Goal: Task Accomplishment & Management: Use online tool/utility

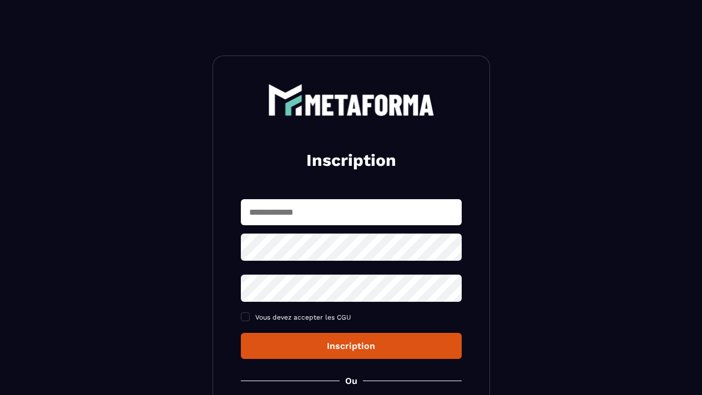
click at [299, 213] on input "text" at bounding box center [351, 212] width 221 height 26
click at [265, 214] on input "text" at bounding box center [351, 212] width 221 height 26
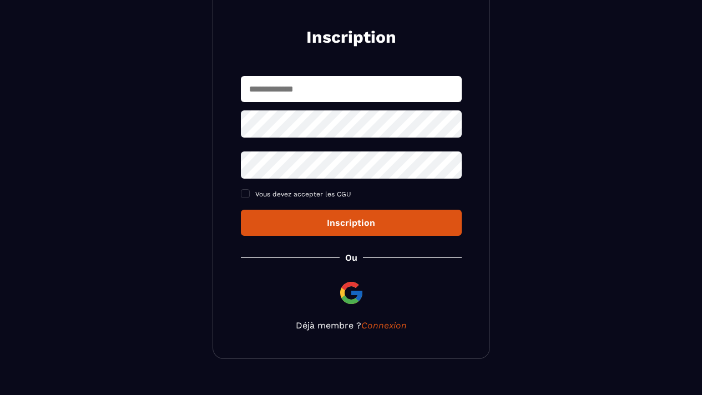
scroll to position [144, 0]
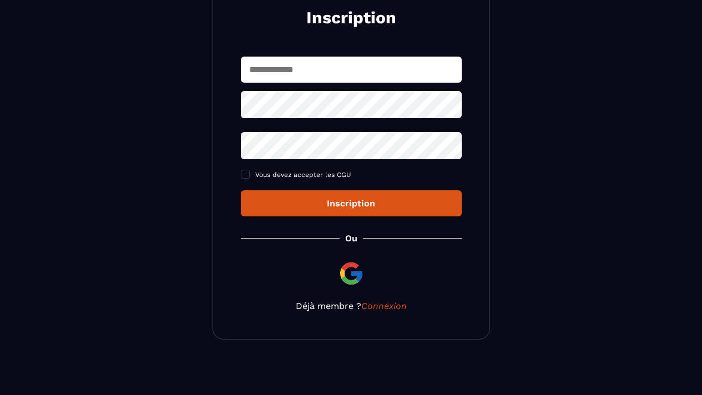
click at [349, 274] on img at bounding box center [351, 273] width 27 height 27
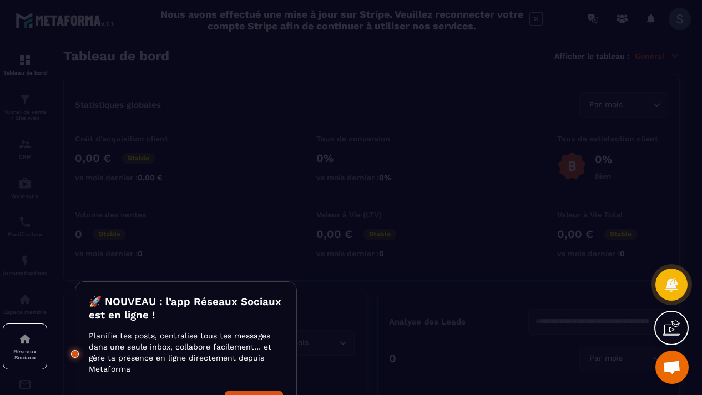
scroll to position [31, 0]
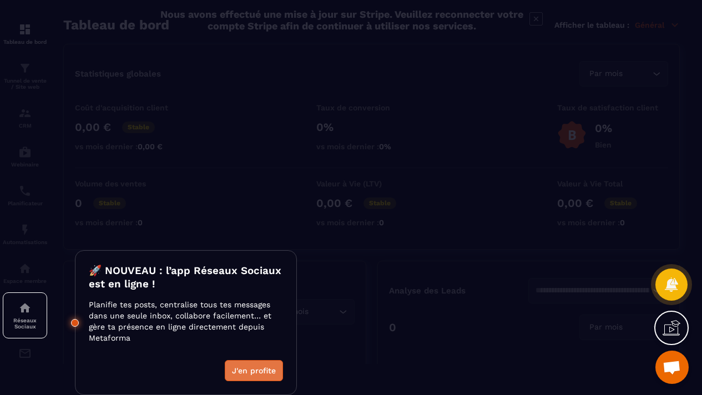
click at [250, 371] on button "J'en profite" at bounding box center [254, 370] width 58 height 21
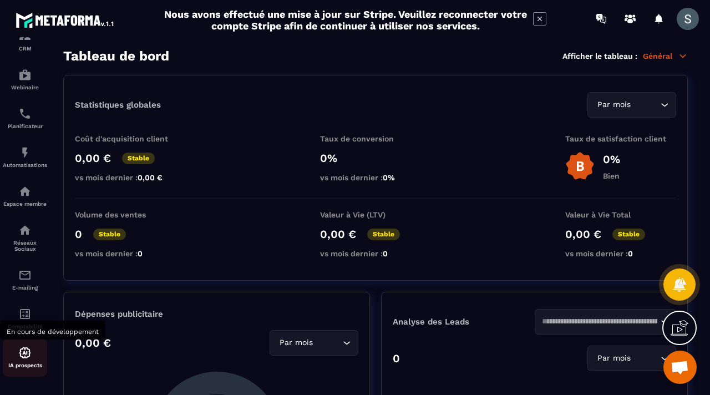
scroll to position [0, 0]
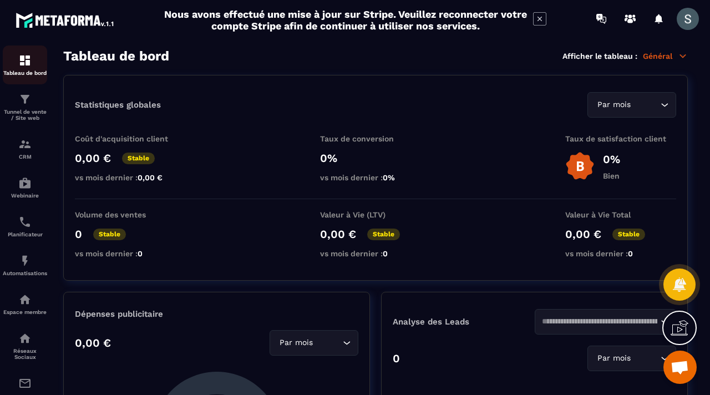
click at [37, 59] on div "Tableau de bord" at bounding box center [25, 65] width 44 height 22
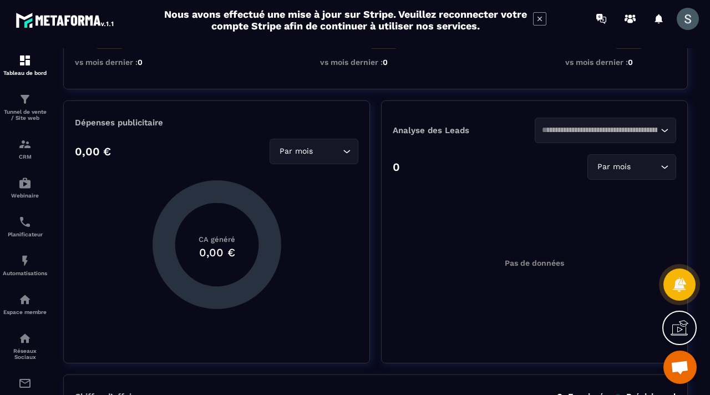
scroll to position [242, 0]
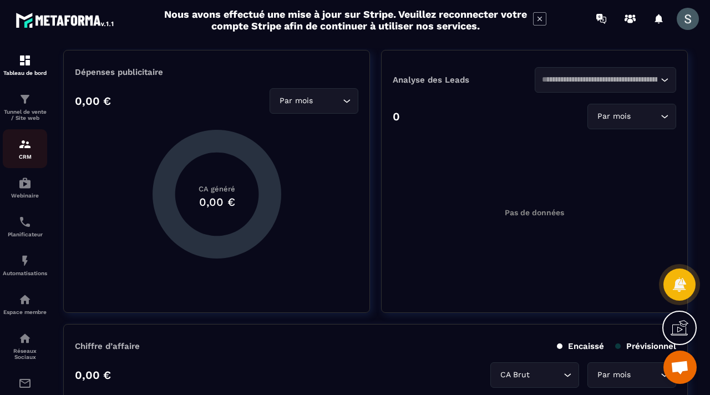
click at [25, 156] on p "CRM" at bounding box center [25, 157] width 44 height 6
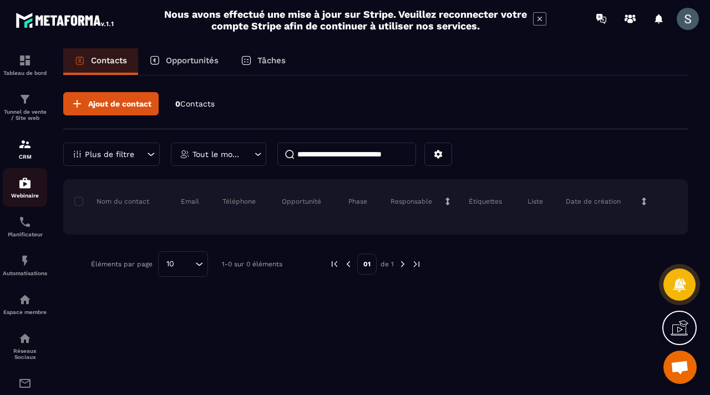
scroll to position [115, 0]
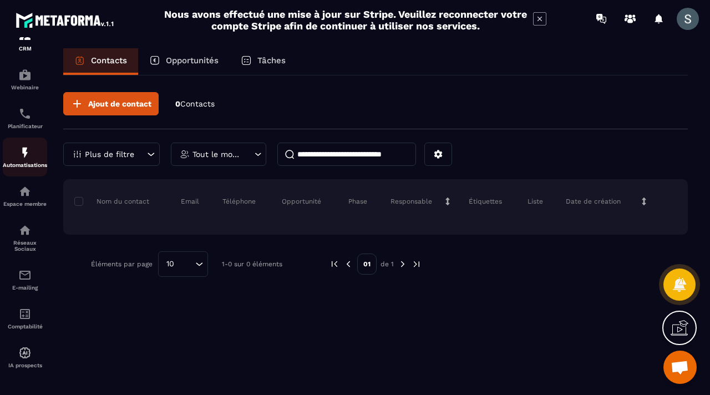
click at [31, 153] on img at bounding box center [24, 152] width 13 height 13
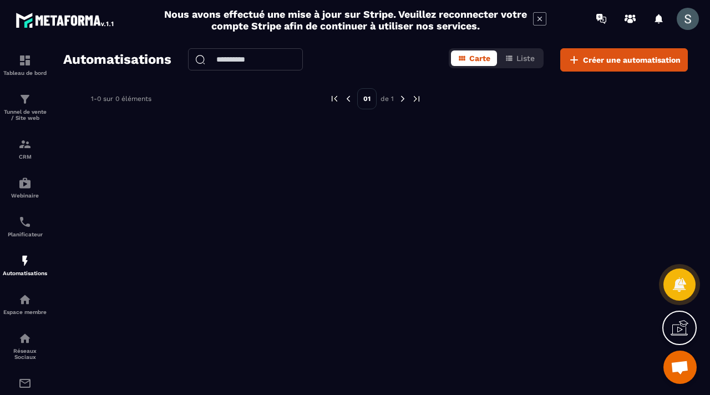
click at [622, 72] on div "Automatisations Carte Liste Créer une automatisation 1-0 sur 0 éléments 01 de 1" at bounding box center [375, 219] width 647 height 342
click at [619, 64] on span "Créer une automatisation" at bounding box center [632, 59] width 98 height 11
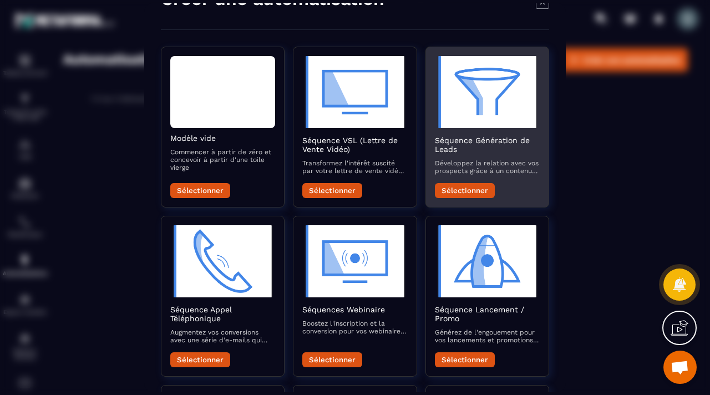
scroll to position [34, 0]
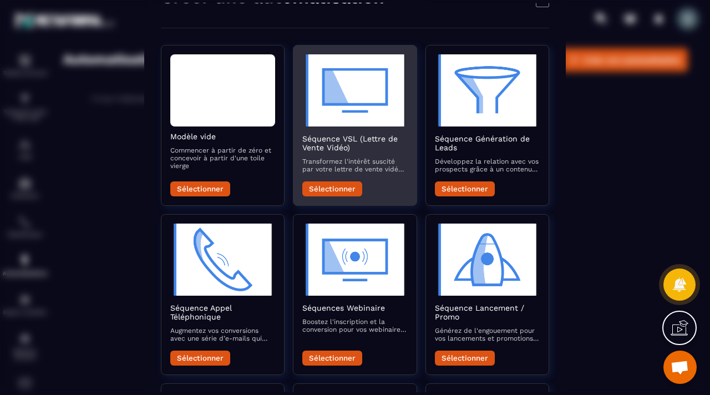
click at [329, 195] on button "Sélectionner" at bounding box center [332, 188] width 60 height 15
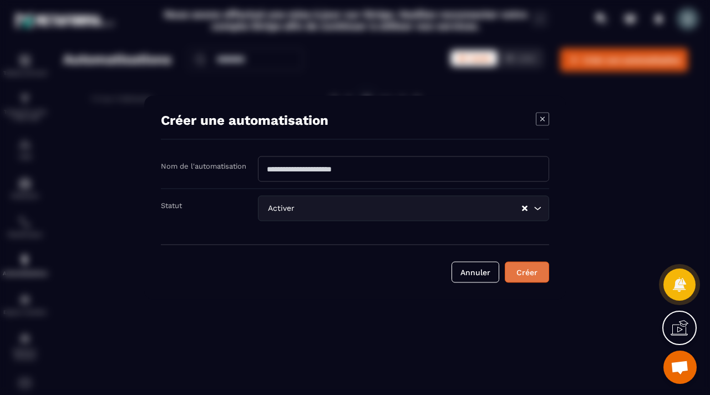
click at [534, 270] on button "Créer" at bounding box center [527, 272] width 44 height 21
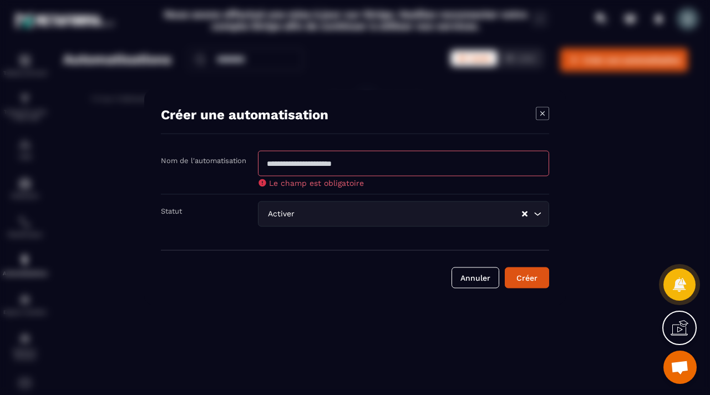
click at [540, 117] on icon "Modal window" at bounding box center [542, 113] width 13 height 13
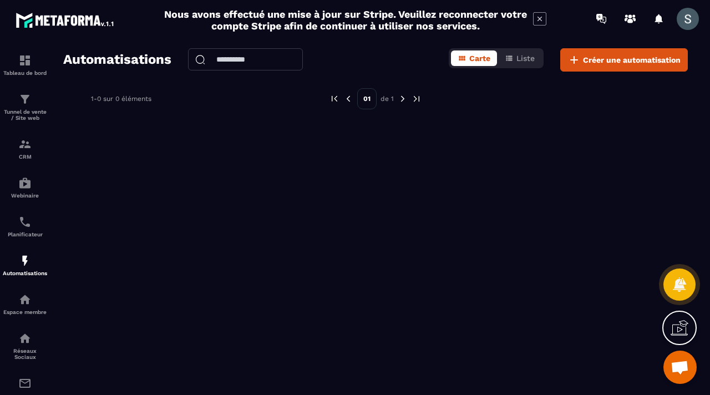
click at [450, 13] on h2 "Nous avons effectué une mise à jour sur Stripe. Veuillez reconnecter votre comp…" at bounding box center [346, 19] width 364 height 23
click at [627, 21] on icon at bounding box center [631, 19] width 18 height 18
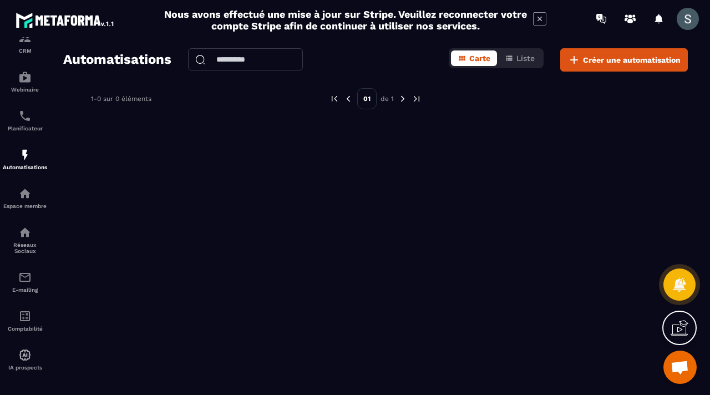
scroll to position [115, 0]
click at [20, 308] on img at bounding box center [24, 313] width 13 height 13
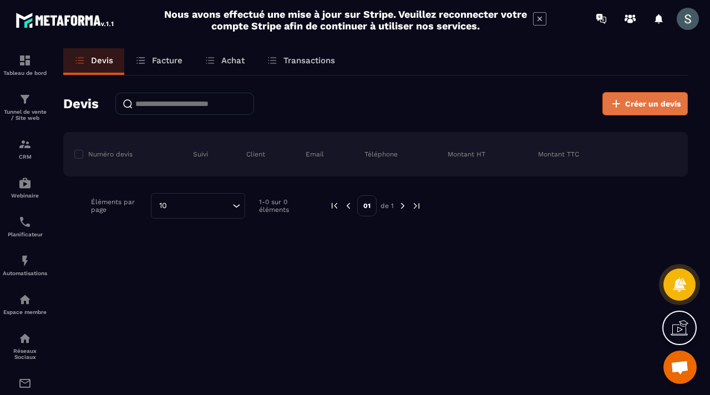
click at [642, 102] on span "Créer un devis" at bounding box center [654, 103] width 56 height 11
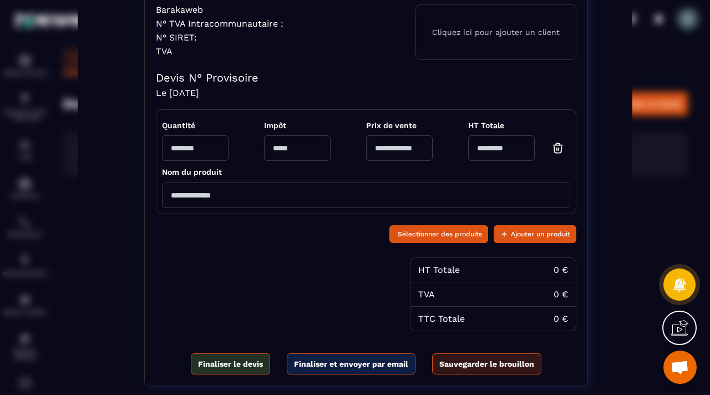
scroll to position [239, 0]
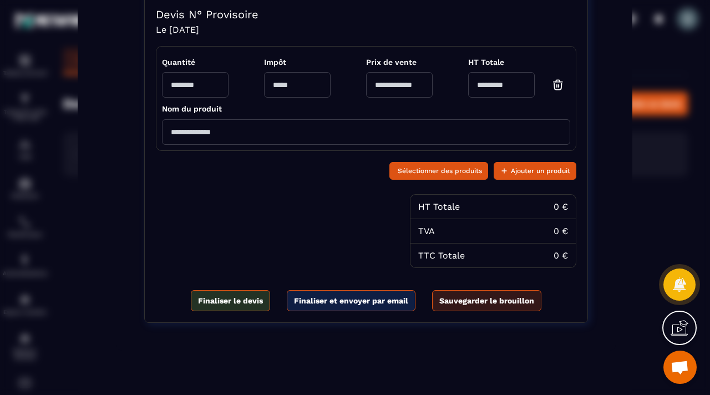
click at [638, 146] on div "Créer un devis Barakaweb N° TVA Intracommunautaire : N° SIRET: TVA Cliquez ici …" at bounding box center [355, 78] width 710 height 634
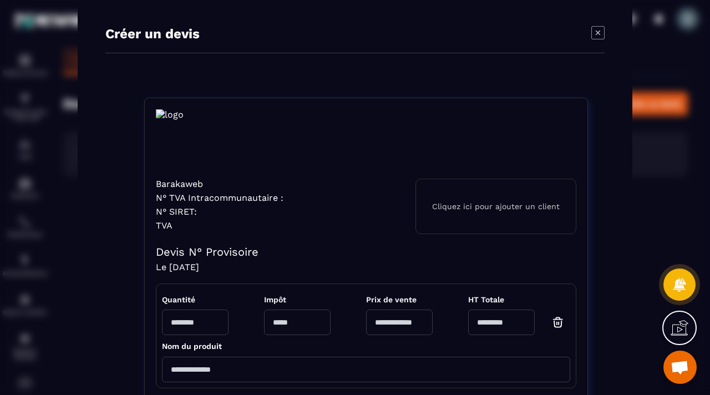
scroll to position [0, 0]
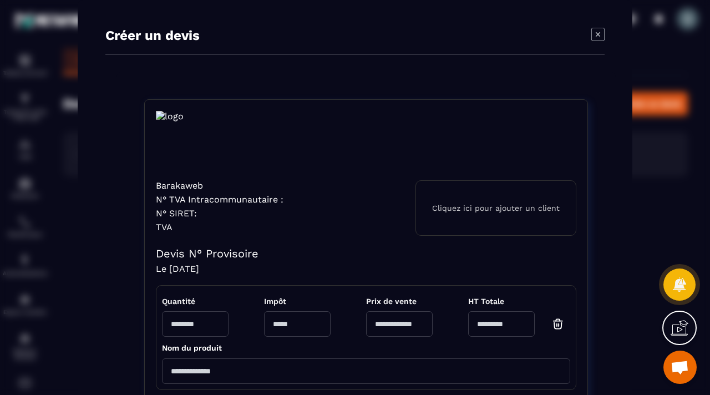
click at [598, 35] on icon "Modal window" at bounding box center [598, 34] width 13 height 13
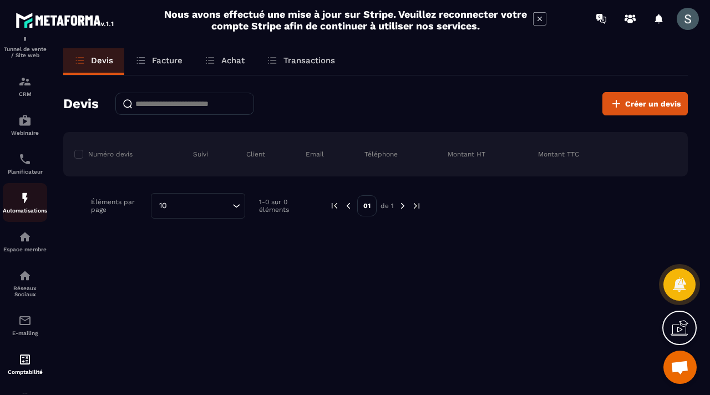
scroll to position [115, 0]
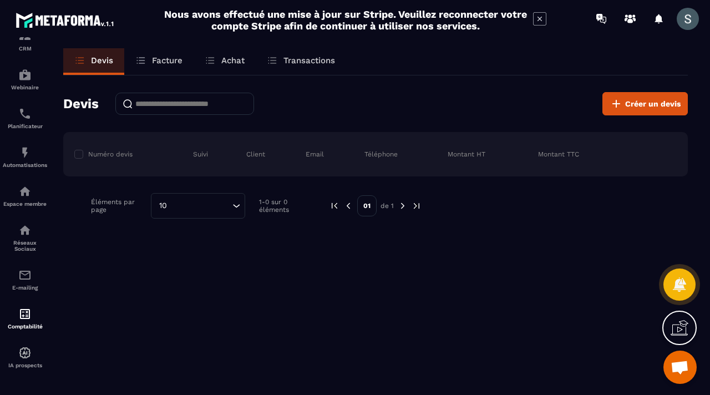
click at [166, 62] on p "Facture" at bounding box center [167, 61] width 31 height 10
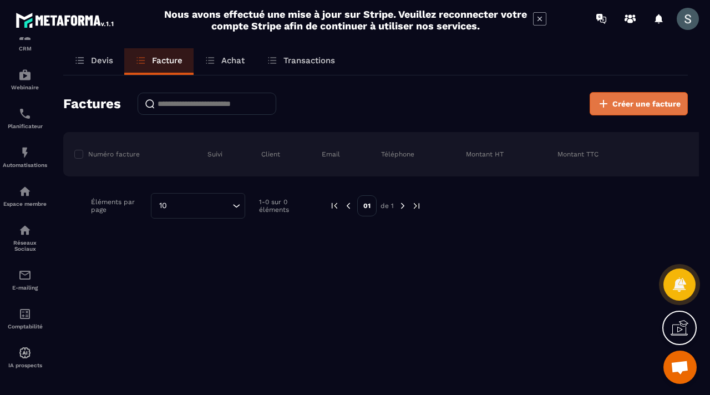
click at [649, 109] on button "Créer une facture" at bounding box center [639, 103] width 98 height 23
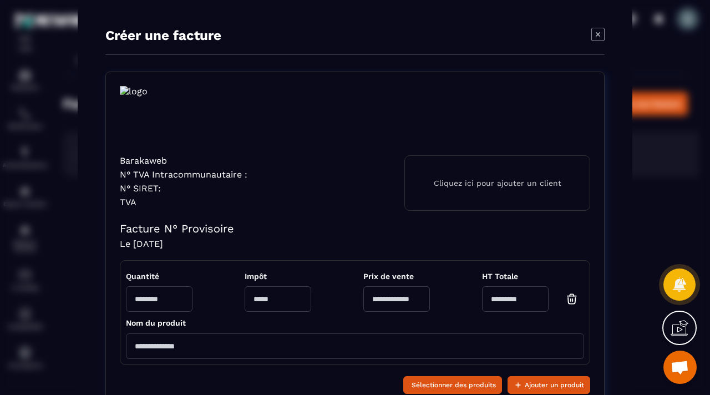
click at [594, 39] on icon "Modal window" at bounding box center [598, 34] width 13 height 13
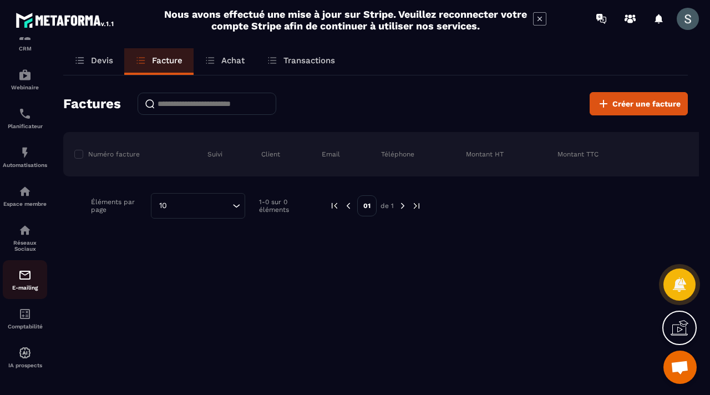
click at [27, 275] on img at bounding box center [24, 275] width 13 height 13
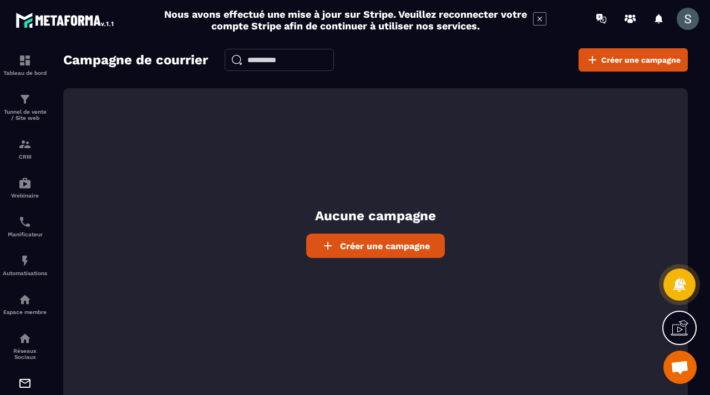
click at [350, 246] on span "Créer une campagne" at bounding box center [385, 246] width 90 height 11
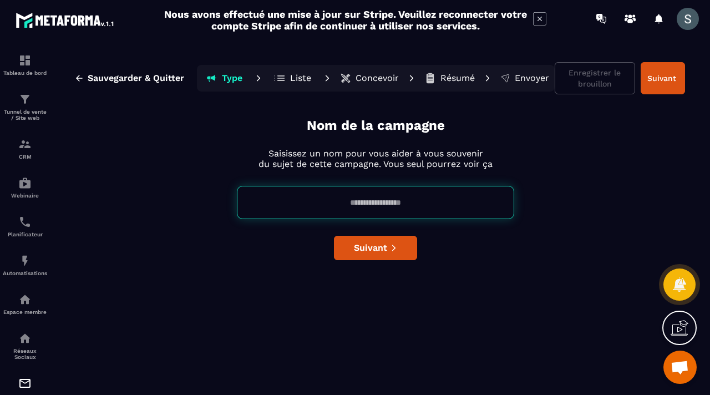
click at [364, 213] on input at bounding box center [376, 202] width 278 height 33
type input "**"
click at [372, 253] on button "Suivant" at bounding box center [375, 248] width 83 height 24
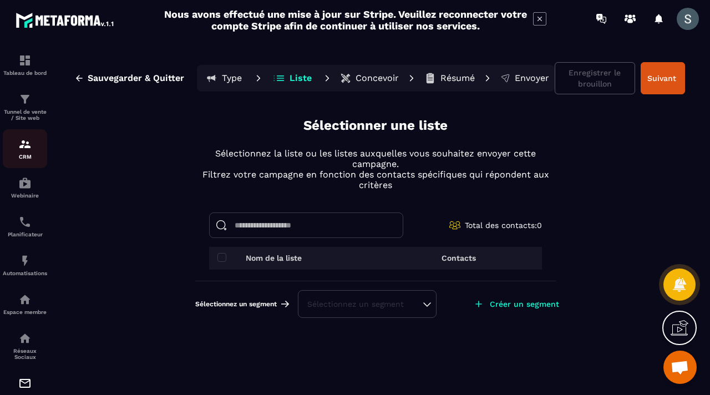
click at [34, 153] on div "CRM" at bounding box center [25, 149] width 44 height 22
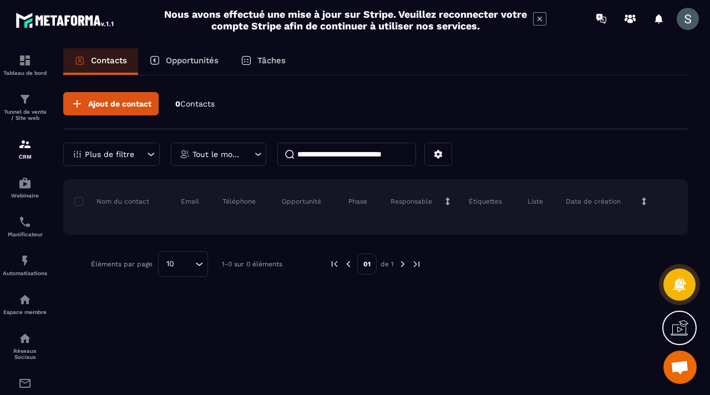
click at [218, 65] on p "Opportunités" at bounding box center [192, 61] width 53 height 10
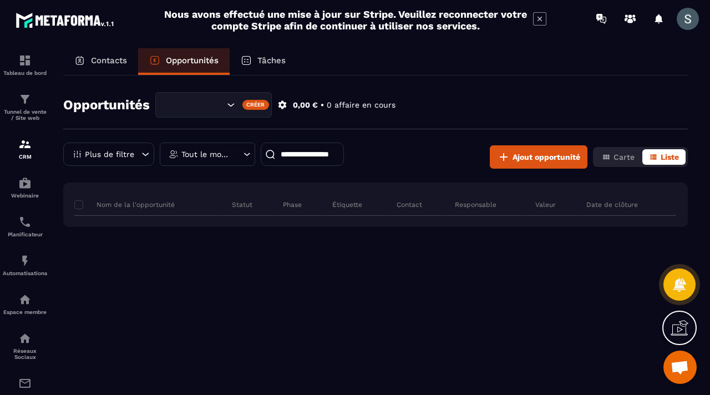
click at [111, 60] on p "Contacts" at bounding box center [109, 61] width 36 height 10
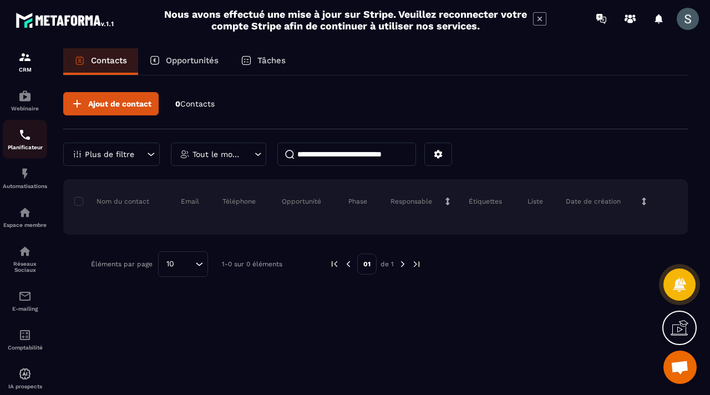
scroll to position [115, 0]
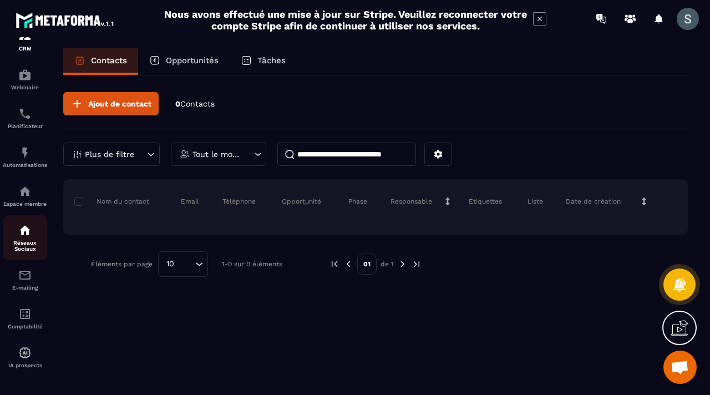
click at [33, 226] on div "Réseaux Sociaux" at bounding box center [25, 238] width 44 height 28
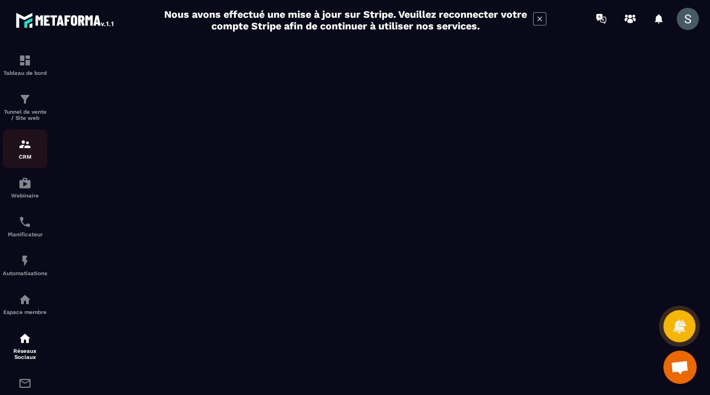
click at [29, 148] on img at bounding box center [24, 144] width 13 height 13
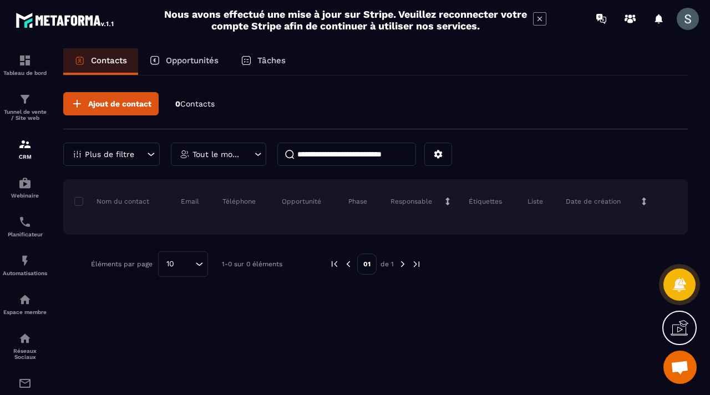
click at [240, 153] on p "Tout le monde" at bounding box center [217, 154] width 49 height 8
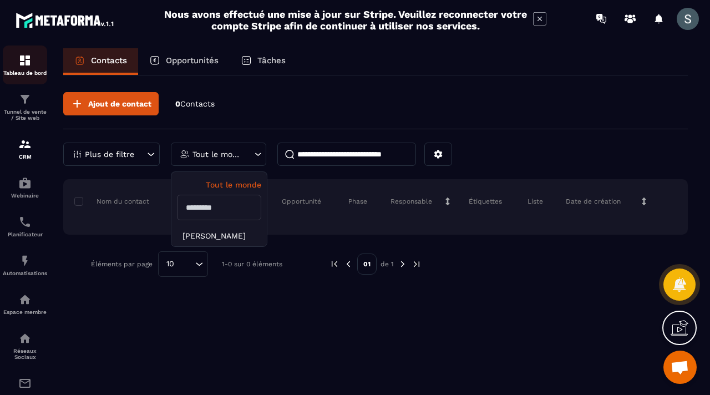
click at [34, 74] on p "Tableau de bord" at bounding box center [25, 73] width 44 height 6
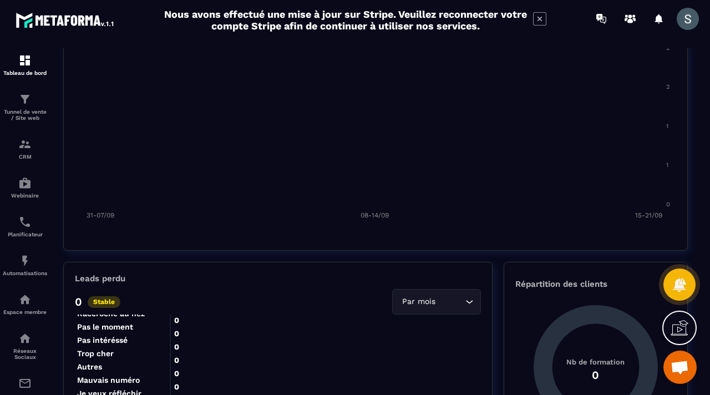
scroll to position [762, 0]
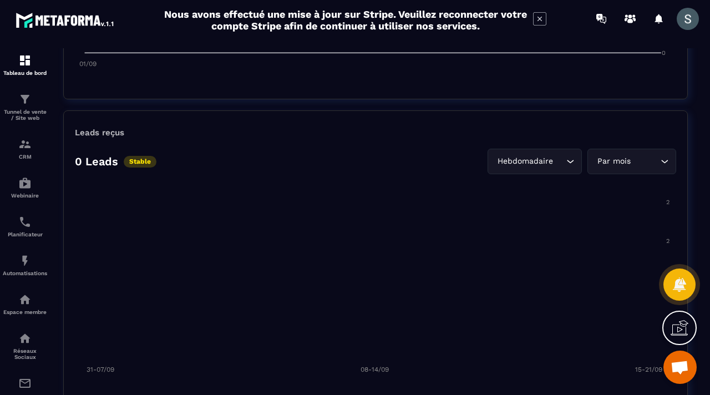
click at [687, 17] on span at bounding box center [688, 19] width 22 height 22
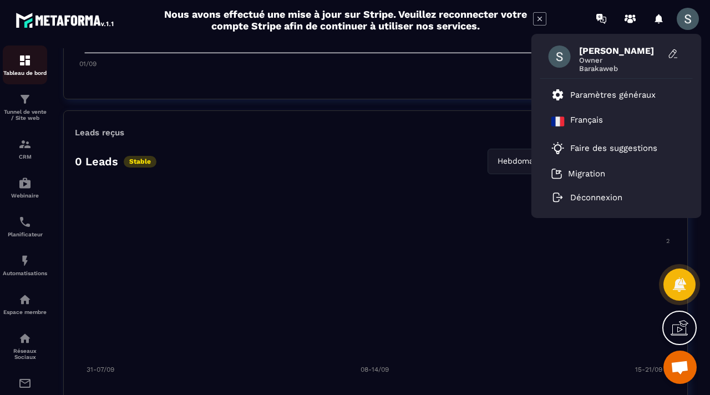
click at [28, 75] on p "Tableau de bord" at bounding box center [25, 73] width 44 height 6
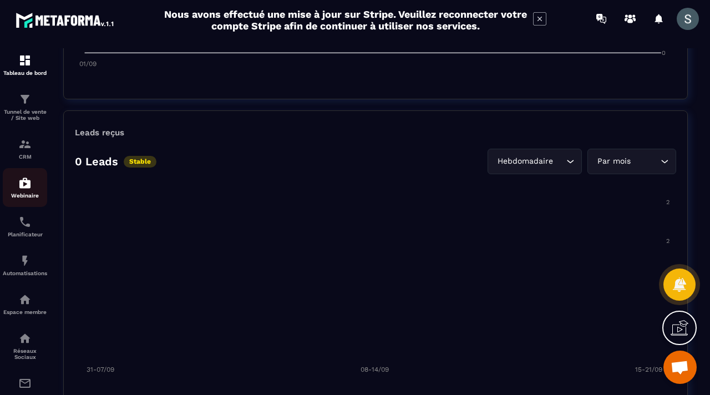
click at [32, 199] on p "Webinaire" at bounding box center [25, 196] width 44 height 6
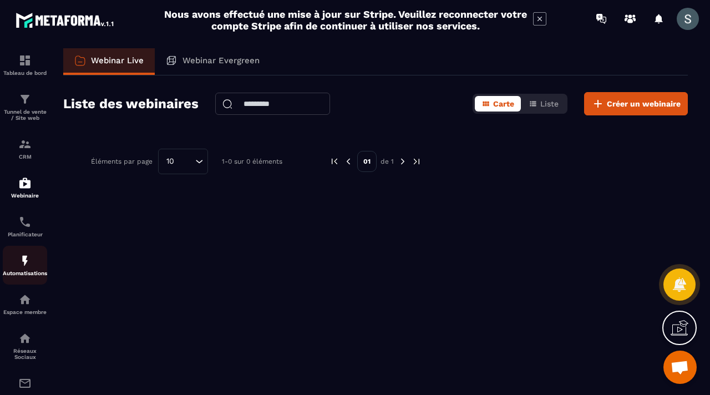
click at [36, 255] on link "Automatisations" at bounding box center [25, 265] width 44 height 39
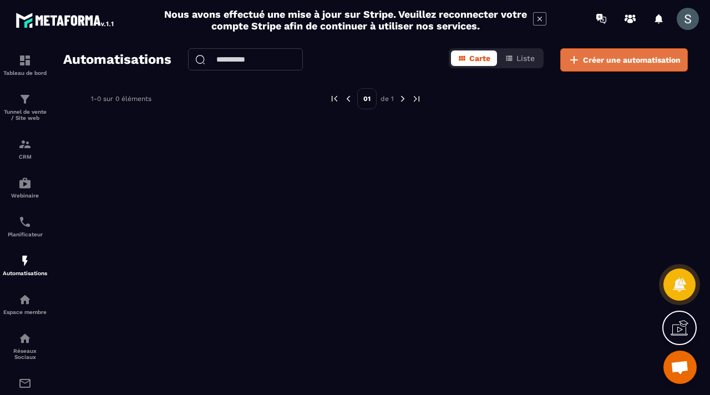
click at [611, 60] on span "Créer une automatisation" at bounding box center [632, 59] width 98 height 11
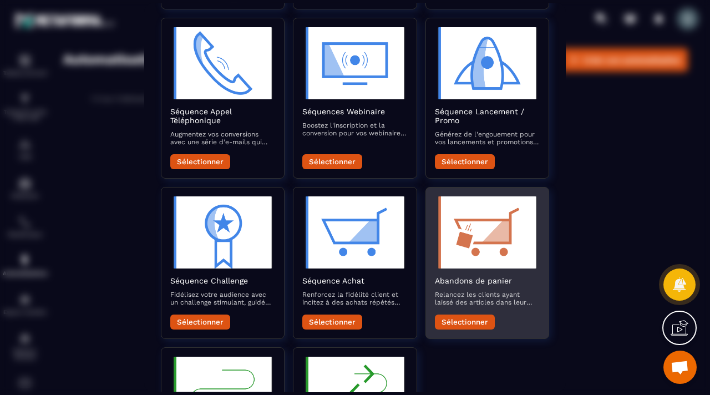
scroll to position [366, 0]
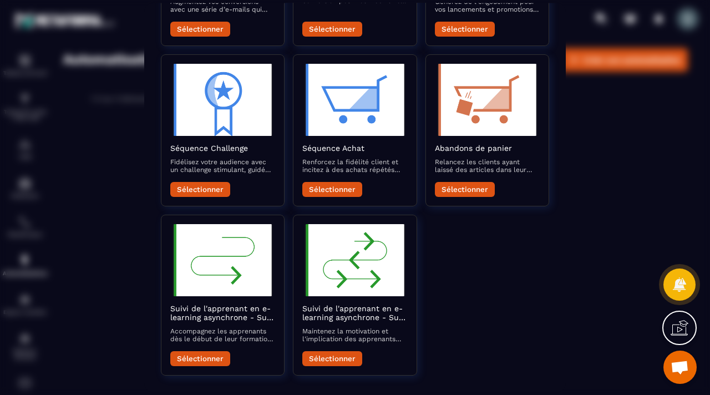
click at [543, 290] on div "[PERSON_NAME] vide Commencer à partir de zéro et concevoir à partir d'une toile…" at bounding box center [355, 46] width 389 height 660
click at [642, 153] on div "Modal window" at bounding box center [355, 197] width 710 height 395
drag, startPoint x: 685, startPoint y: 21, endPoint x: 680, endPoint y: 36, distance: 15.8
click at [685, 21] on div "Modal window" at bounding box center [355, 197] width 710 height 395
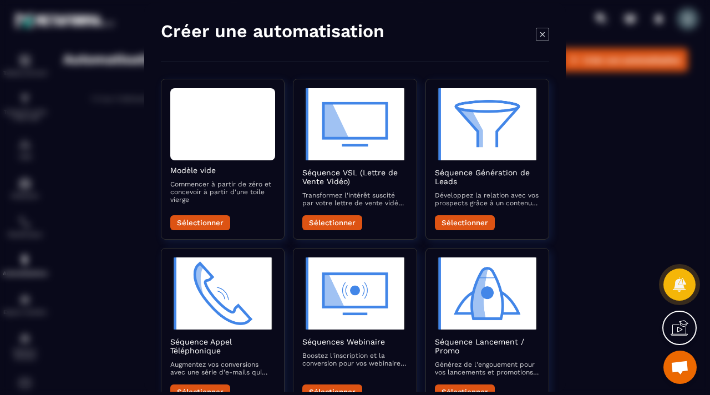
click at [541, 36] on icon "Modal window" at bounding box center [542, 33] width 13 height 13
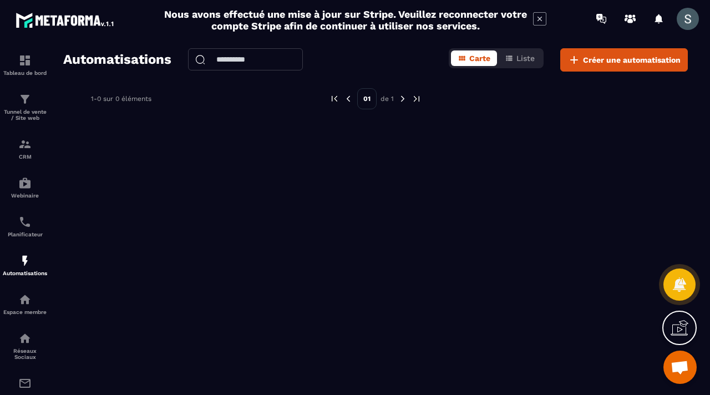
click at [541, 20] on icon at bounding box center [540, 19] width 4 height 4
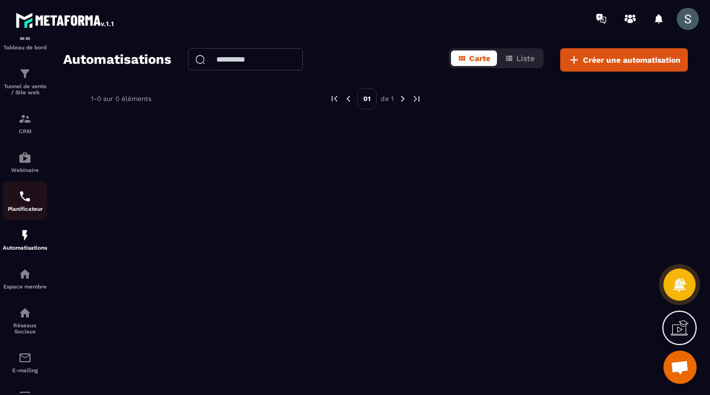
scroll to position [115, 0]
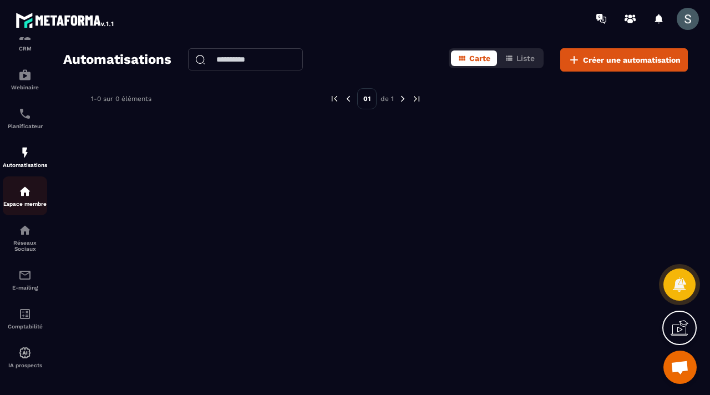
click at [38, 203] on p "Espace membre" at bounding box center [25, 204] width 44 height 6
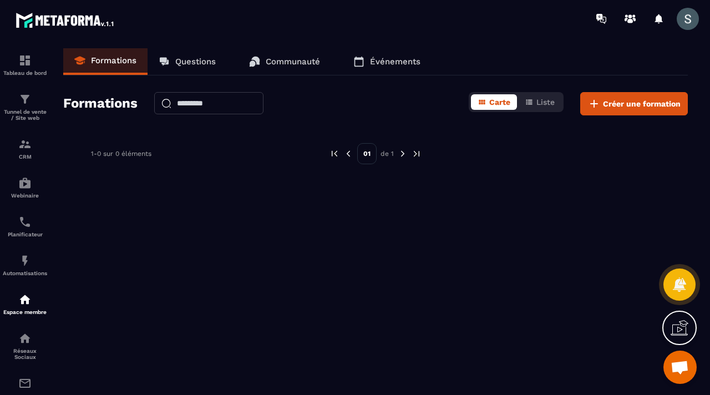
click at [209, 68] on link "Questions" at bounding box center [187, 61] width 79 height 27
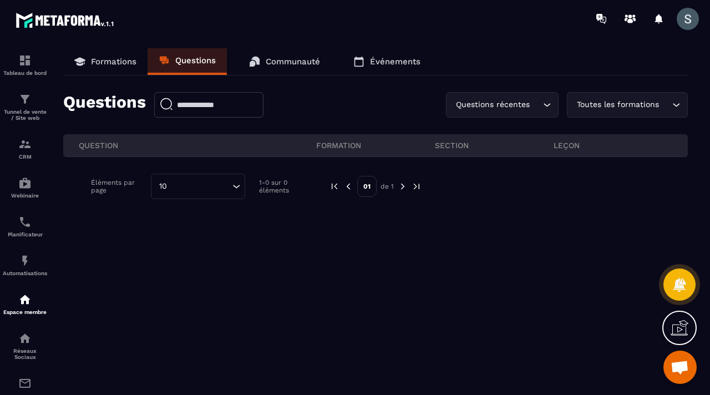
click at [278, 60] on p "Communauté" at bounding box center [293, 62] width 54 height 10
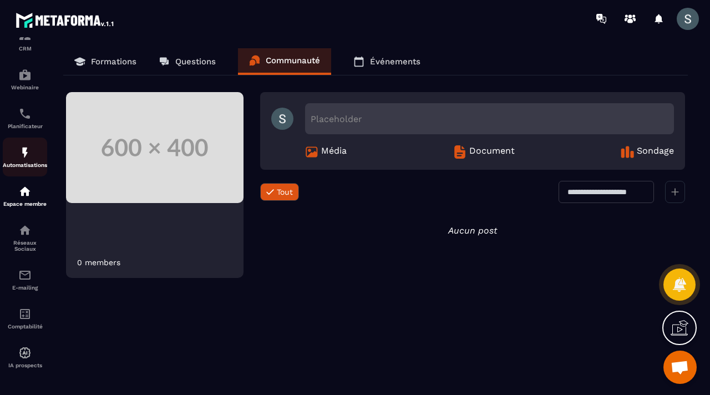
scroll to position [115, 0]
click at [36, 240] on p "Réseaux Sociaux" at bounding box center [25, 246] width 44 height 12
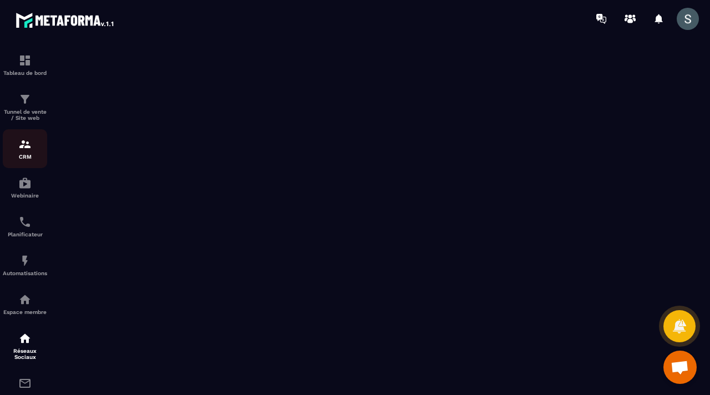
click at [28, 154] on div "CRM" at bounding box center [25, 149] width 44 height 22
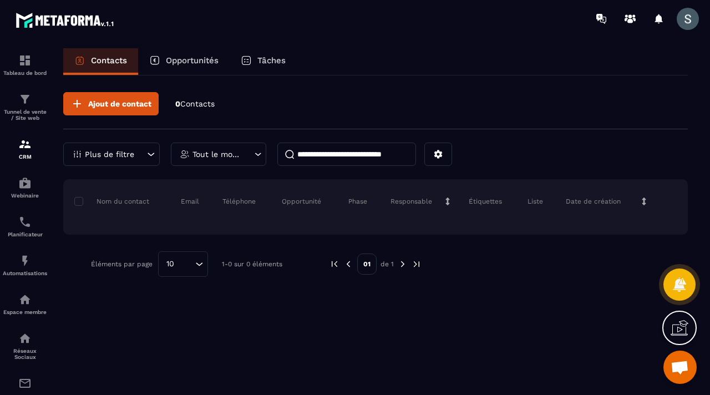
click at [684, 334] on icon at bounding box center [680, 328] width 18 height 18
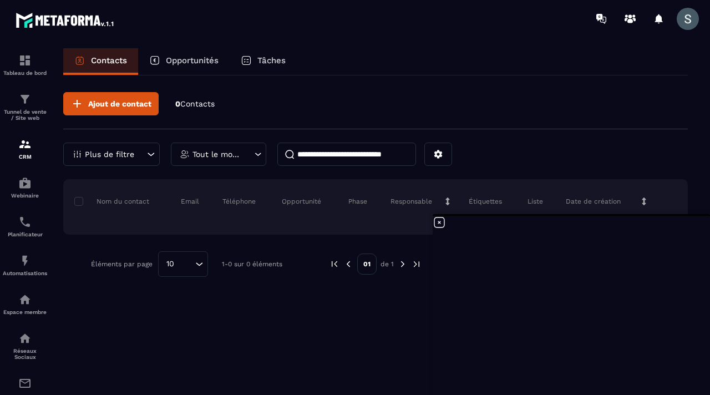
click at [438, 225] on icon at bounding box center [439, 222] width 13 height 13
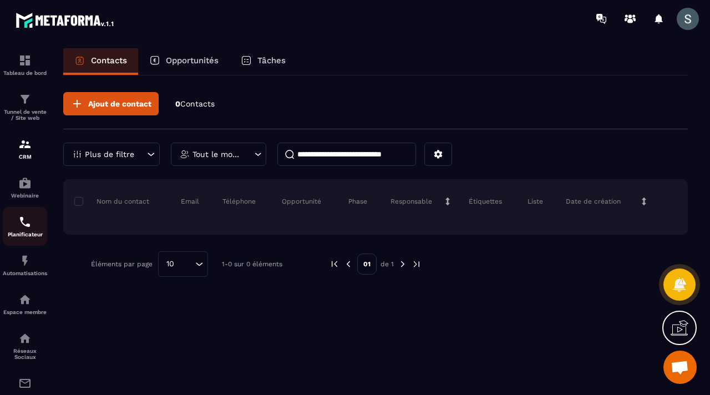
click at [27, 238] on p "Planificateur" at bounding box center [25, 234] width 44 height 6
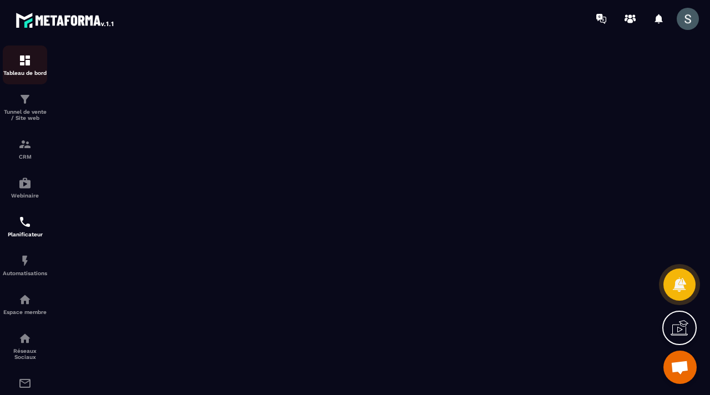
click at [17, 67] on div "Tableau de bord" at bounding box center [25, 65] width 44 height 22
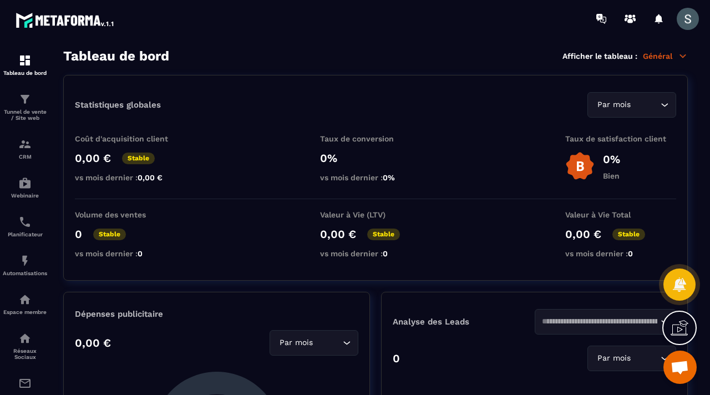
click at [673, 54] on p "Général" at bounding box center [665, 56] width 45 height 10
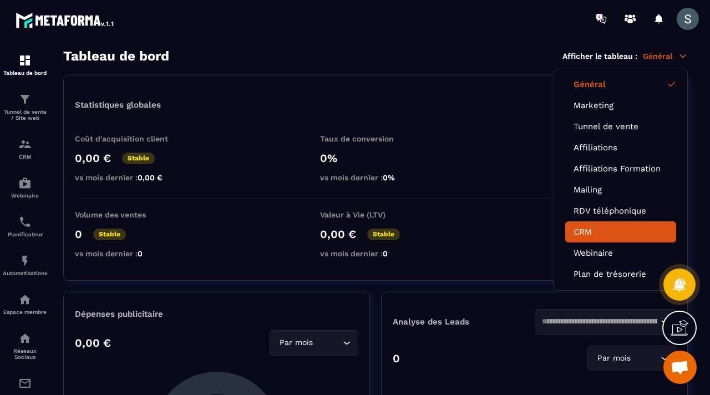
click at [651, 229] on link "CRM" at bounding box center [621, 232] width 94 height 10
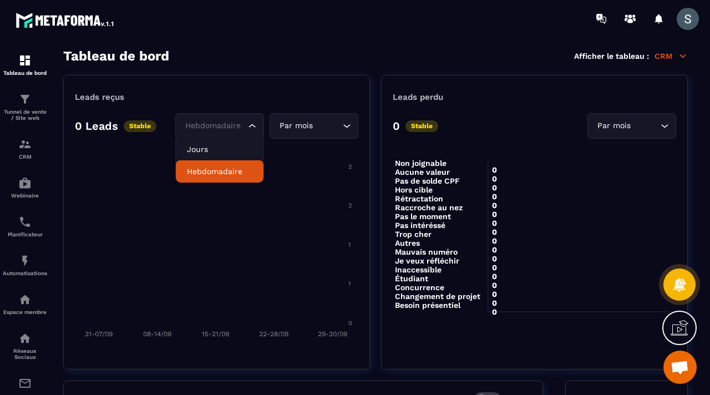
click at [235, 132] on div "Hebdomadaire" at bounding box center [213, 126] width 65 height 12
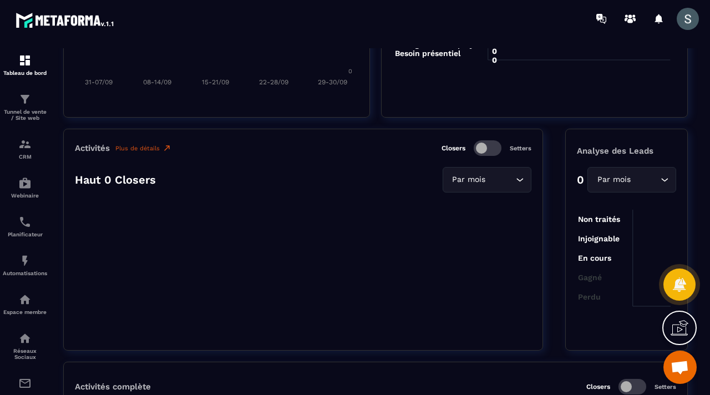
scroll to position [404, 0]
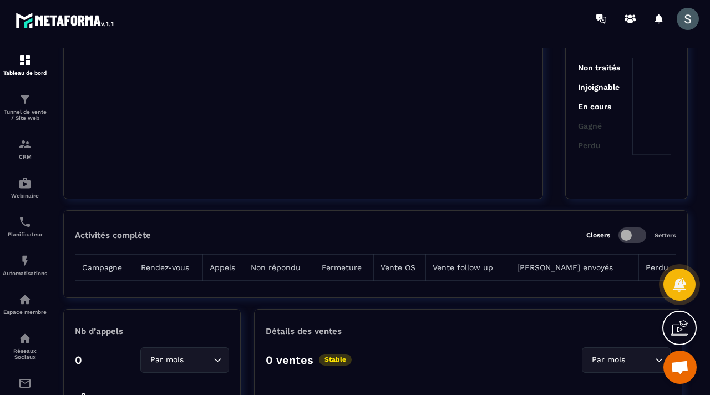
drag, startPoint x: 108, startPoint y: 268, endPoint x: 144, endPoint y: 266, distance: 36.6
click at [108, 267] on th "Campagne" at bounding box center [104, 268] width 59 height 26
click at [179, 269] on th "Rendez-vous" at bounding box center [168, 268] width 69 height 26
click at [242, 261] on th "Appels" at bounding box center [223, 268] width 41 height 26
click at [303, 263] on th "Non répondu" at bounding box center [279, 268] width 71 height 26
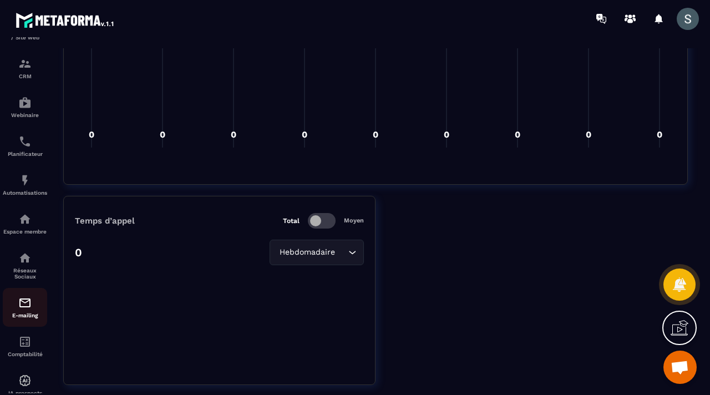
scroll to position [115, 0]
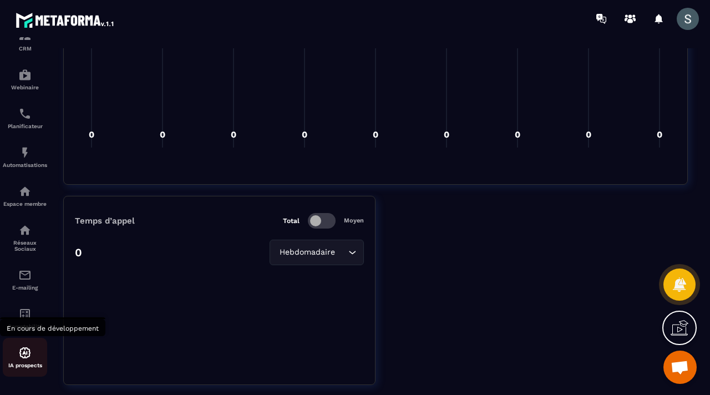
click at [19, 361] on div "IA prospects" at bounding box center [25, 357] width 44 height 22
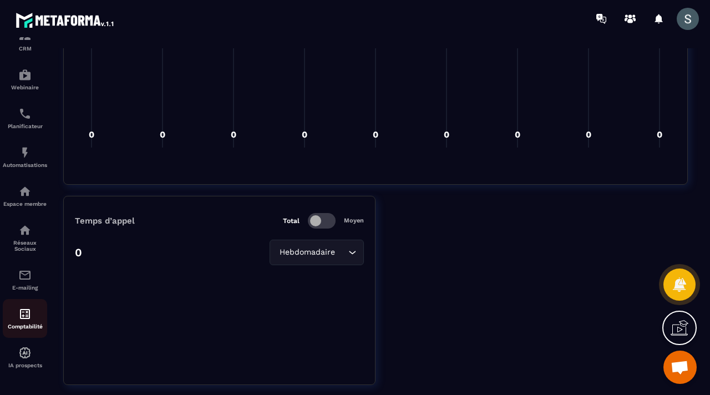
click at [22, 327] on p "Comptabilité" at bounding box center [25, 327] width 44 height 6
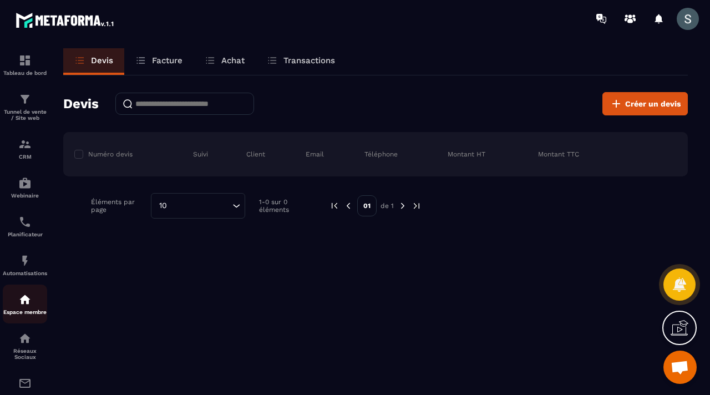
click at [21, 300] on img at bounding box center [24, 299] width 13 height 13
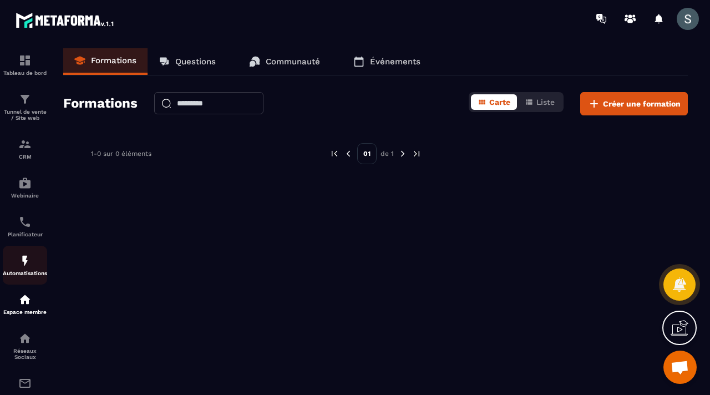
click at [26, 273] on div "Automatisations" at bounding box center [25, 265] width 44 height 22
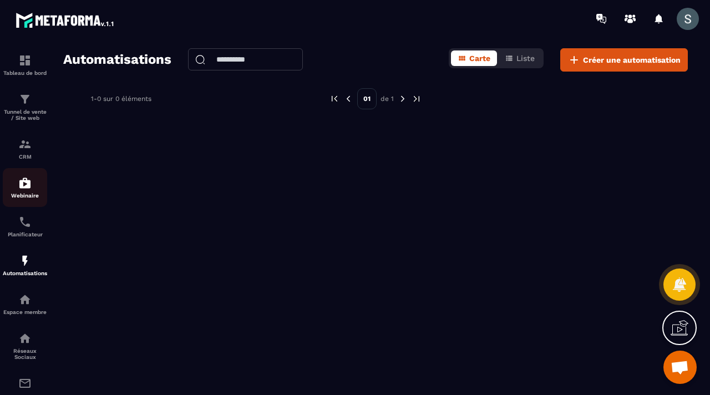
click at [23, 201] on link "Webinaire" at bounding box center [25, 187] width 44 height 39
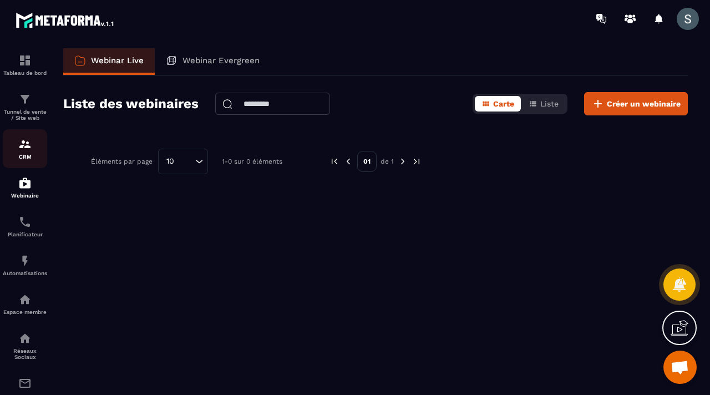
click at [28, 146] on img at bounding box center [24, 144] width 13 height 13
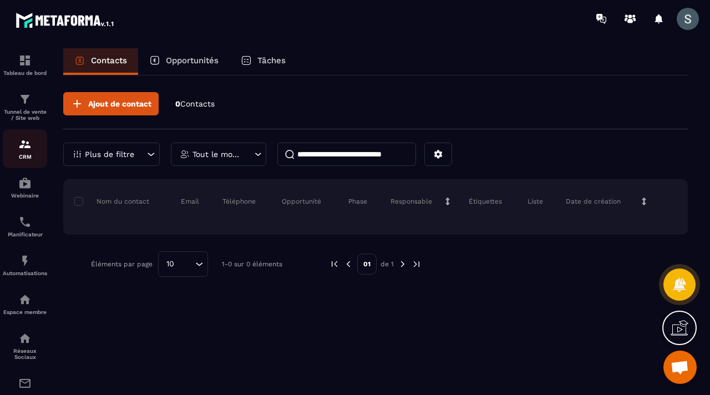
click at [28, 147] on img at bounding box center [24, 144] width 13 height 13
click at [36, 120] on p "Tunnel de vente / Site web" at bounding box center [25, 115] width 44 height 12
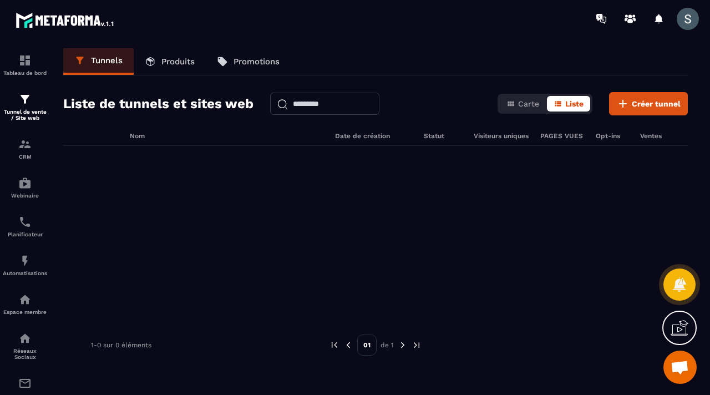
click at [173, 69] on link "Produits" at bounding box center [170, 61] width 72 height 27
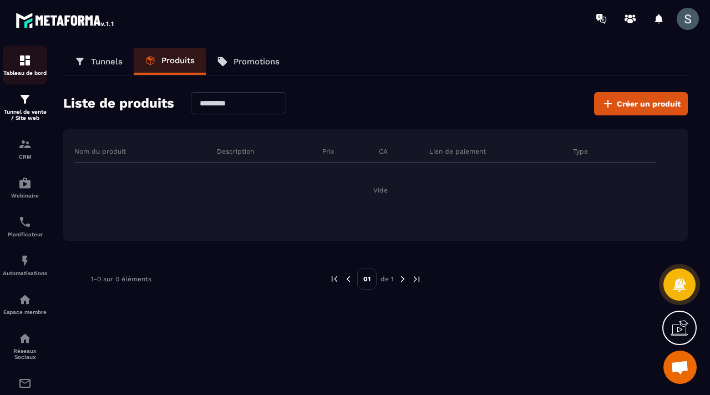
click at [33, 74] on p "Tableau de bord" at bounding box center [25, 73] width 44 height 6
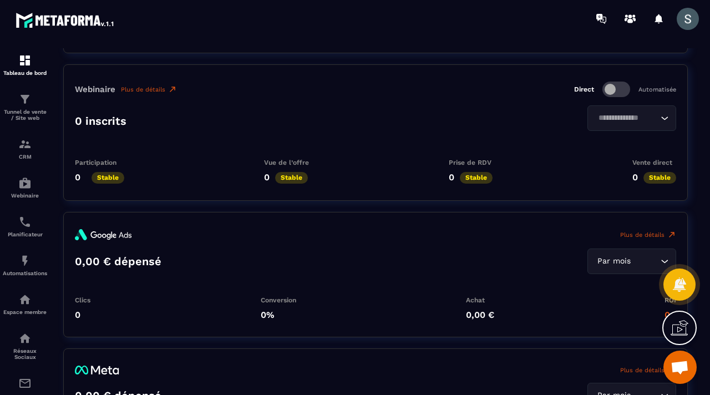
scroll to position [2175, 0]
